Goal: Find specific page/section: Find specific page/section

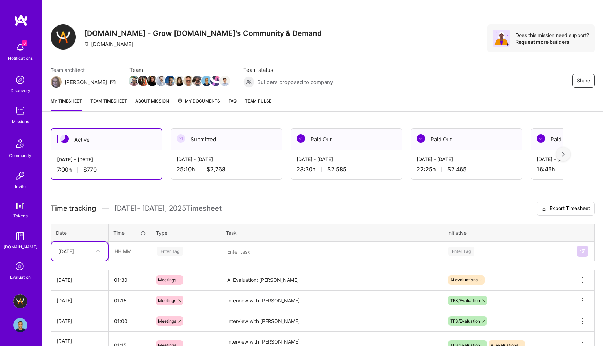
scroll to position [72, 0]
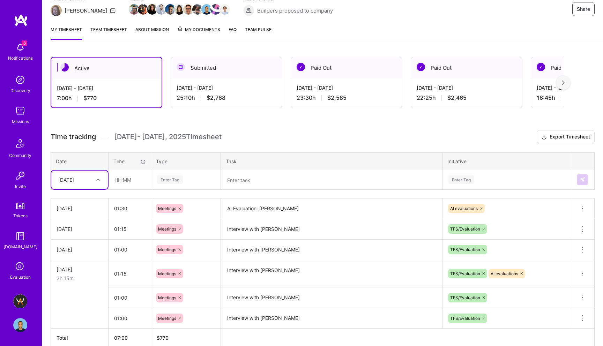
click at [22, 299] on img at bounding box center [20, 302] width 14 height 14
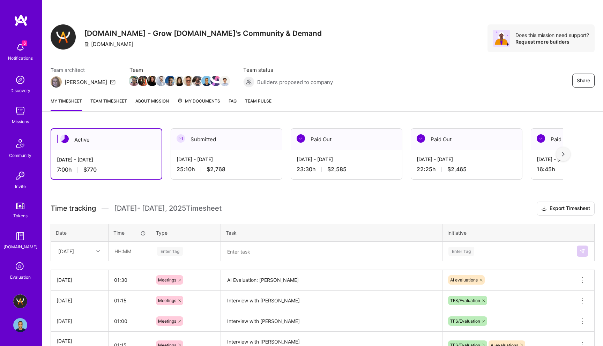
click at [20, 263] on icon at bounding box center [20, 266] width 13 height 13
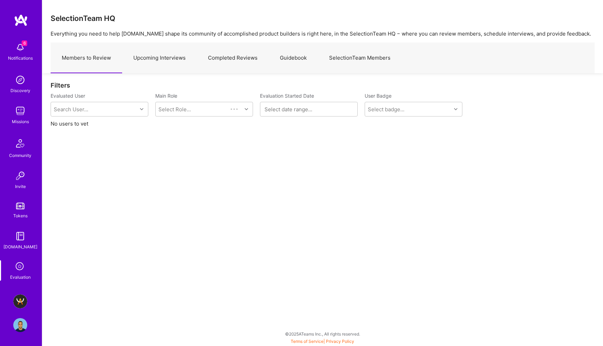
click at [160, 59] on link "Upcoming Interviews" at bounding box center [159, 58] width 75 height 30
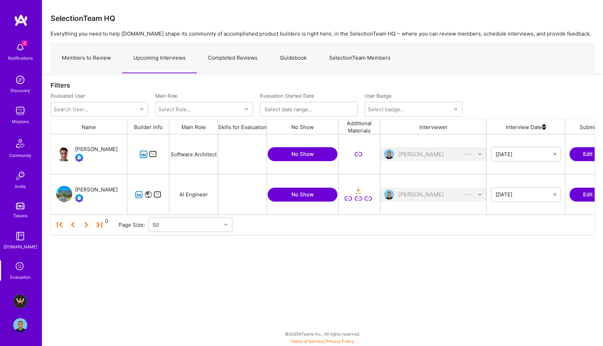
scroll to position [80, 544]
